Goal: Information Seeking & Learning: Learn about a topic

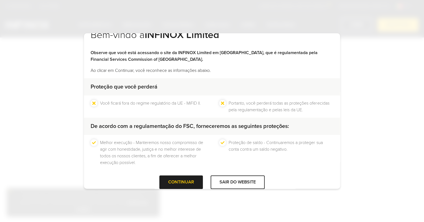
scroll to position [22, 0]
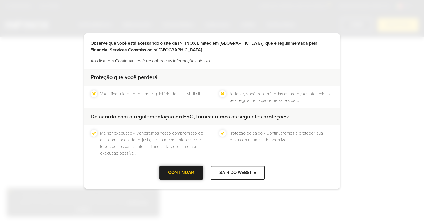
click at [186, 174] on div "CONTINUAR" at bounding box center [182, 173] width 44 height 14
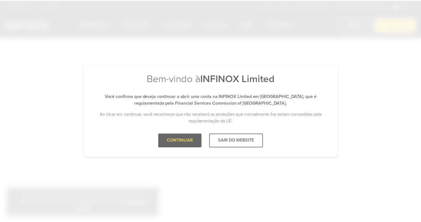
scroll to position [0, 0]
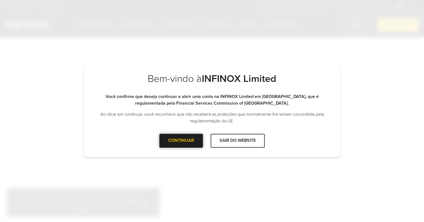
click at [180, 142] on div "CONTINUAR" at bounding box center [182, 141] width 44 height 14
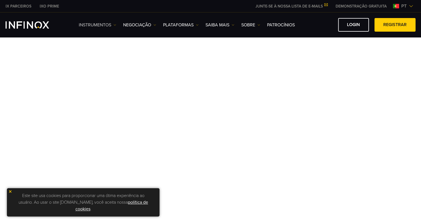
click at [111, 24] on link "Instrumentos" at bounding box center [97, 25] width 37 height 7
click at [98, 40] on link "Instrumentos" at bounding box center [111, 43] width 65 height 12
click at [114, 55] on link "Informações sobre produtos" at bounding box center [111, 55] width 65 height 12
click at [114, 26] on link "Instrumentos" at bounding box center [97, 25] width 37 height 7
click at [193, 23] on link "PLATAFORMAS" at bounding box center [181, 25] width 36 height 7
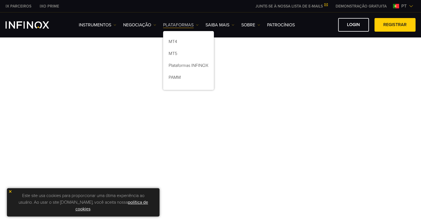
click at [194, 23] on link "PLATAFORMAS" at bounding box center [181, 25] width 36 height 7
